Goal: Download file/media

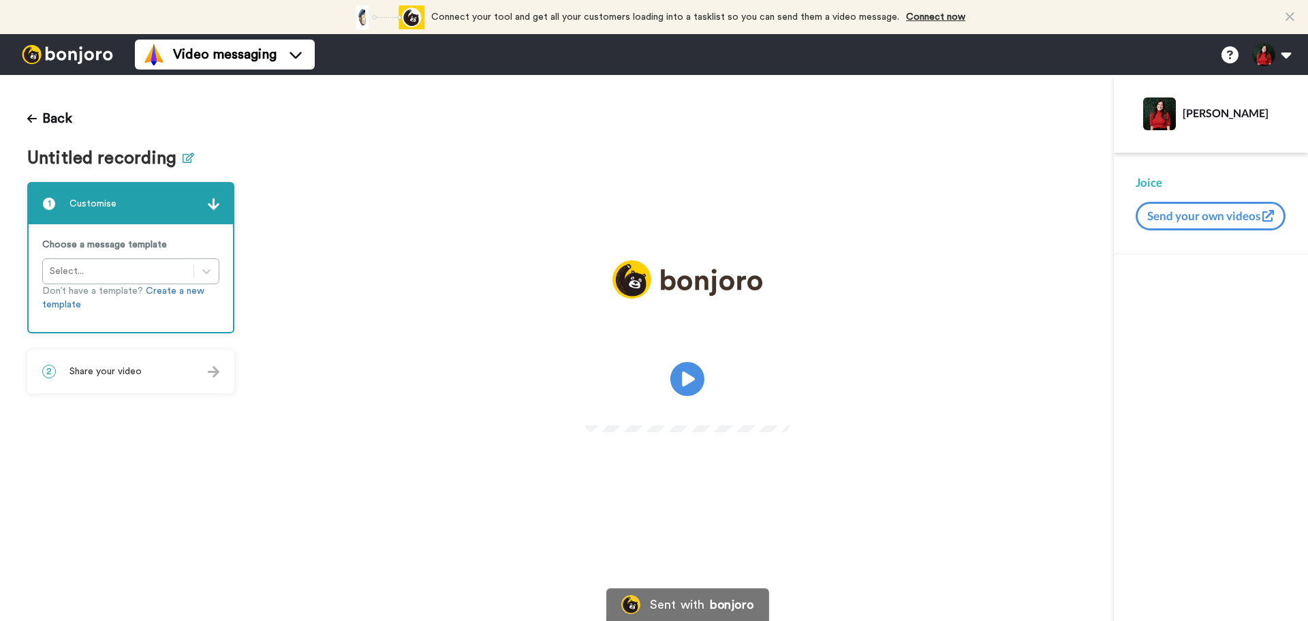
click at [187, 153] on icon at bounding box center [189, 158] width 12 height 10
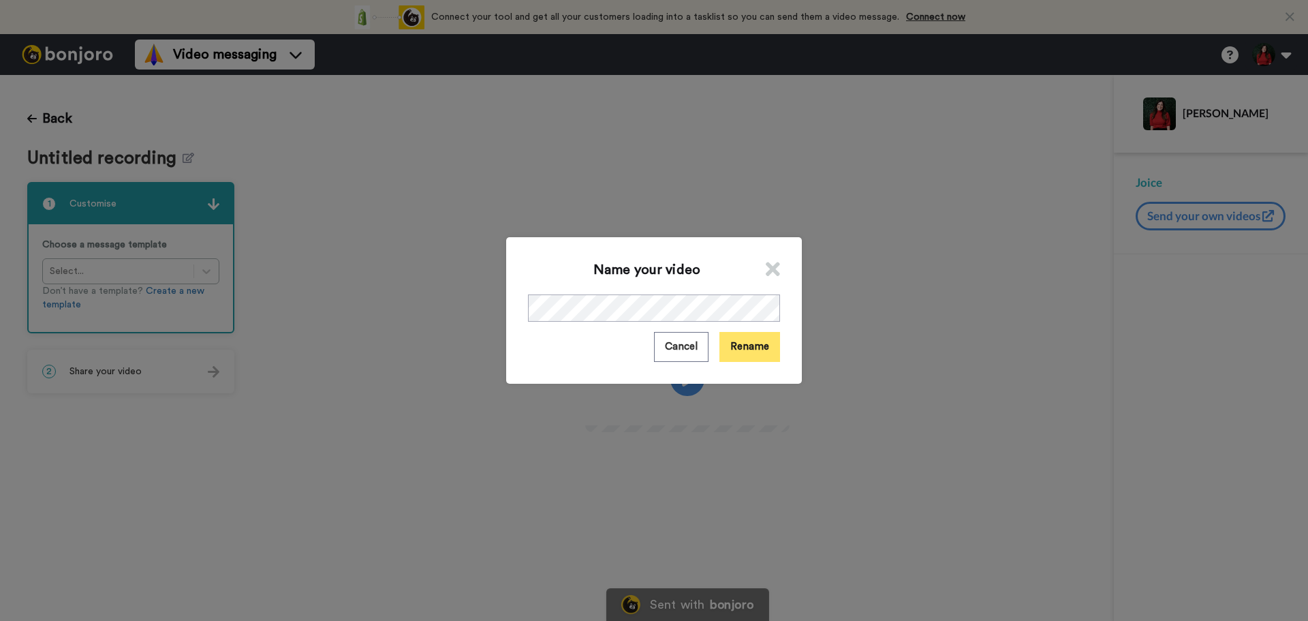
click at [746, 347] on button "Rename" at bounding box center [749, 346] width 61 height 29
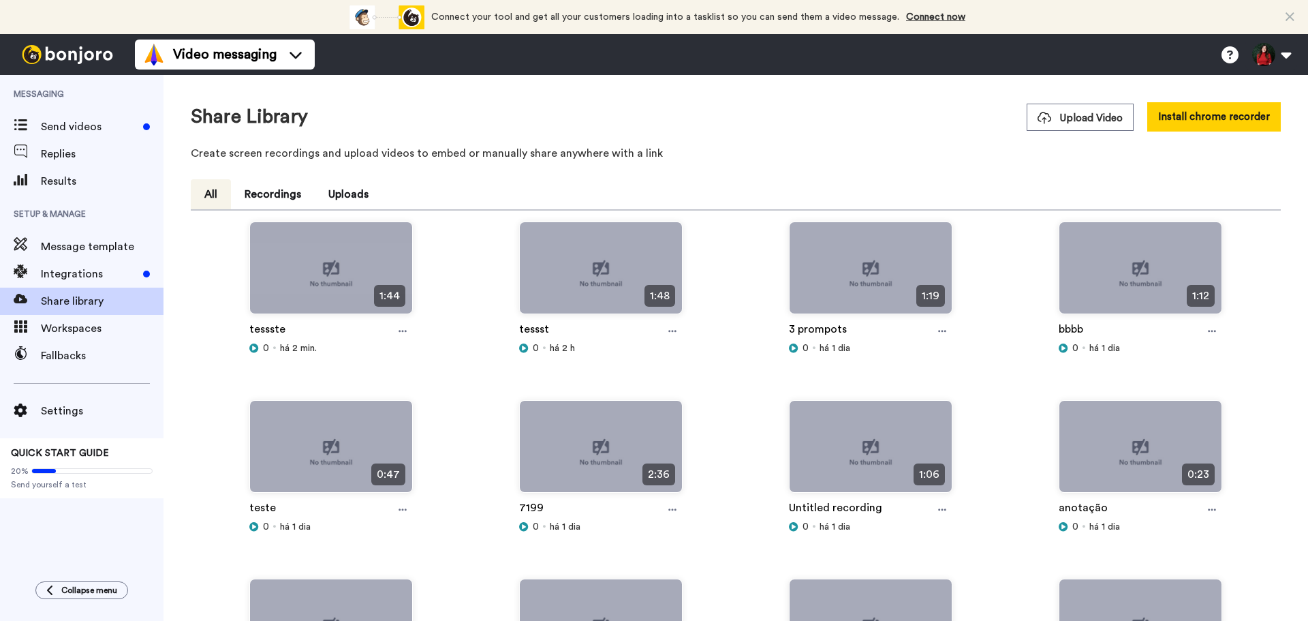
click at [411, 337] on div "tessste" at bounding box center [330, 331] width 163 height 20
click at [400, 329] on icon at bounding box center [402, 331] width 8 height 10
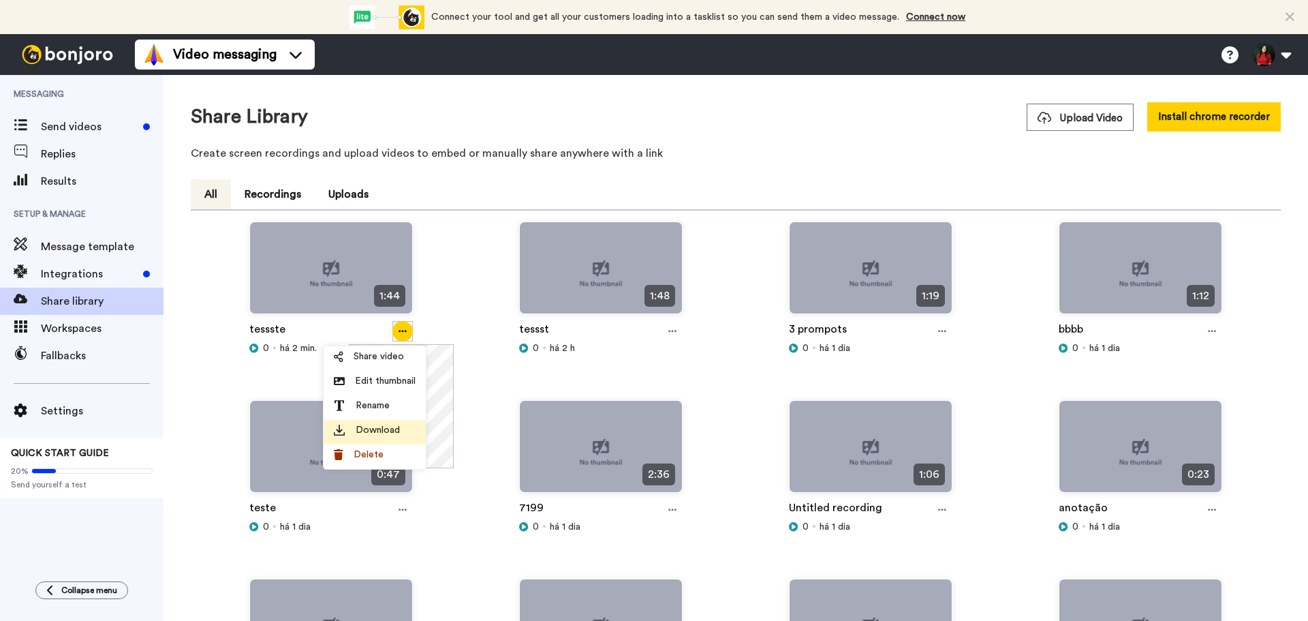
click at [388, 433] on span "Download" at bounding box center [378, 430] width 44 height 14
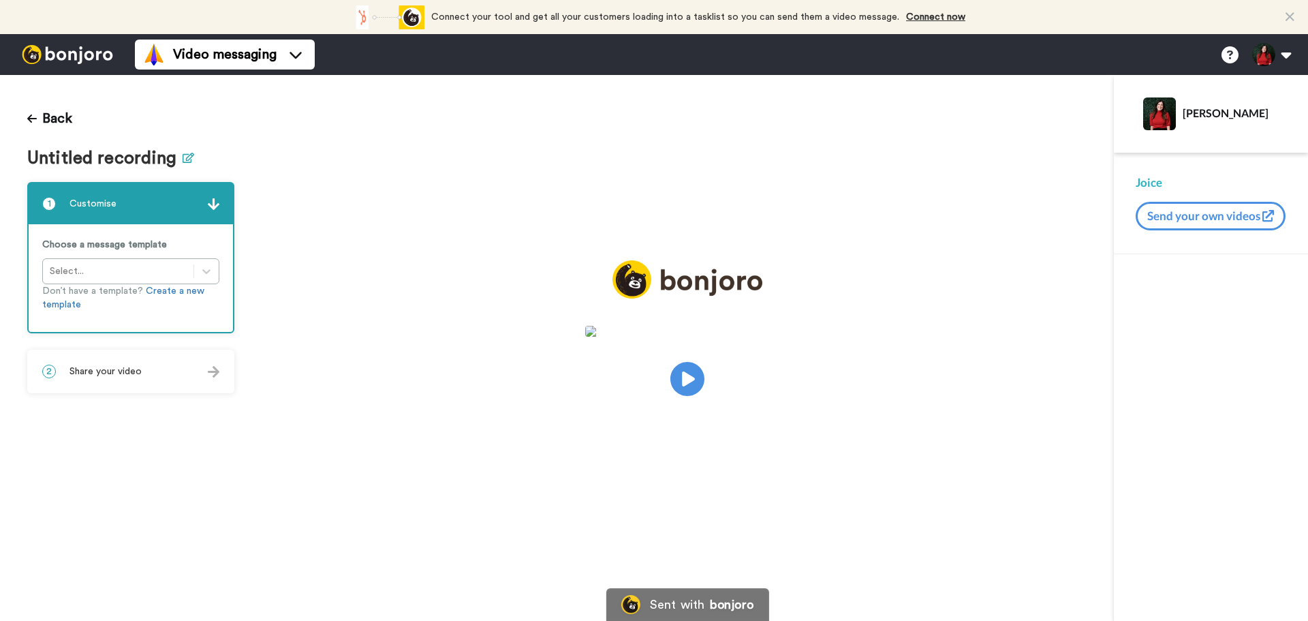
click at [183, 159] on icon at bounding box center [189, 158] width 12 height 10
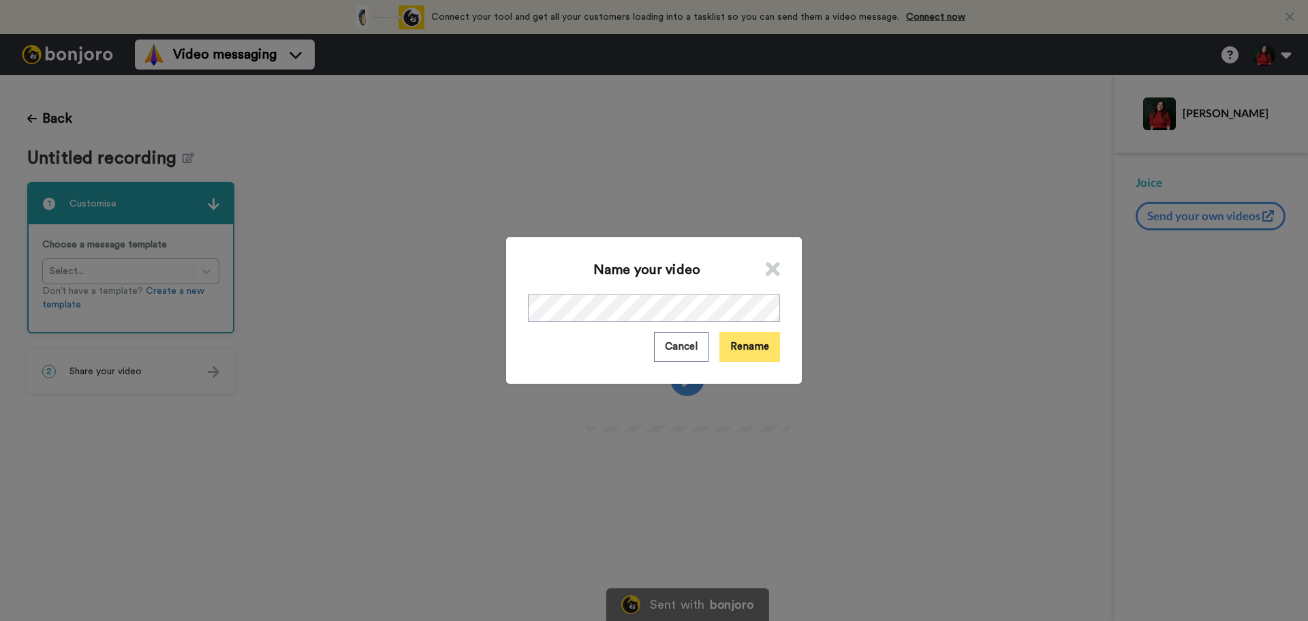
click at [756, 345] on button "Rename" at bounding box center [749, 346] width 61 height 29
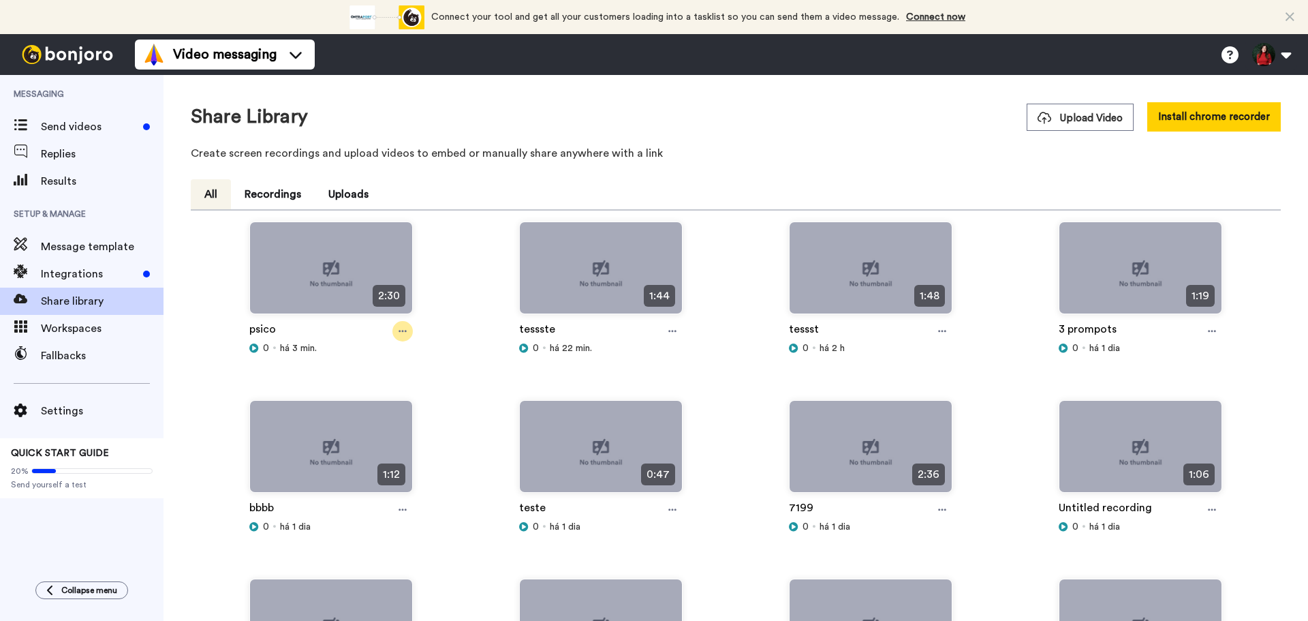
click at [405, 336] on icon at bounding box center [402, 331] width 8 height 10
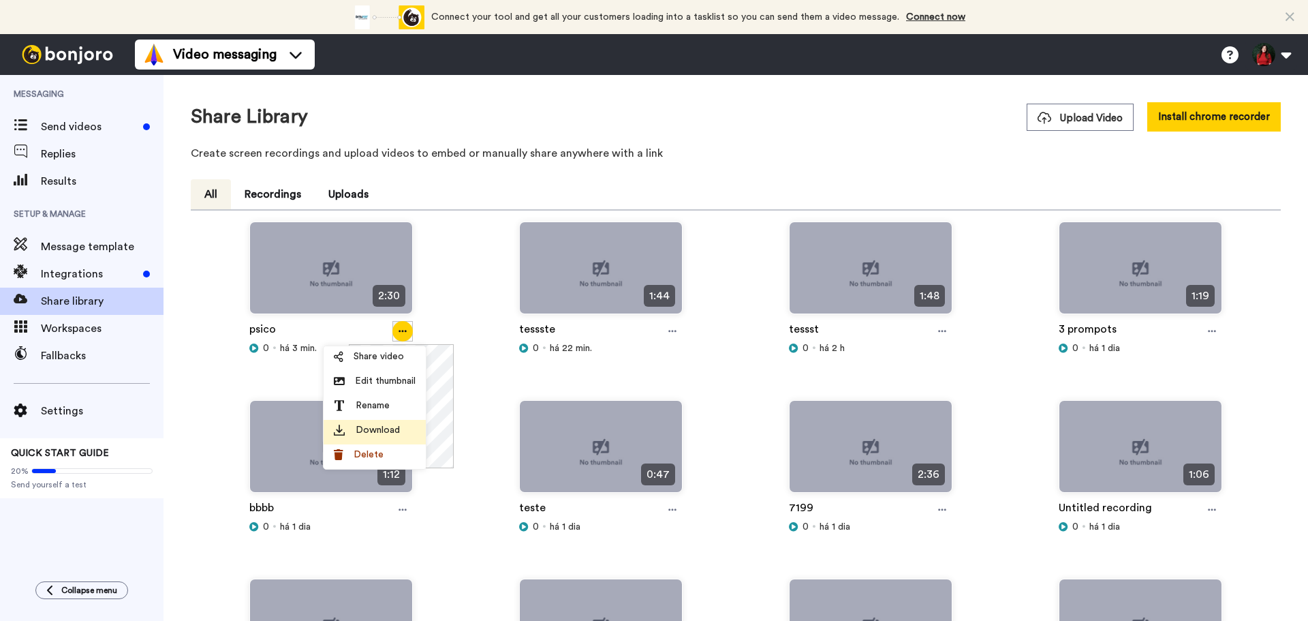
click at [396, 424] on span "Download" at bounding box center [378, 430] width 44 height 14
